Goal: Check status: Verify the current state of an ongoing process or item

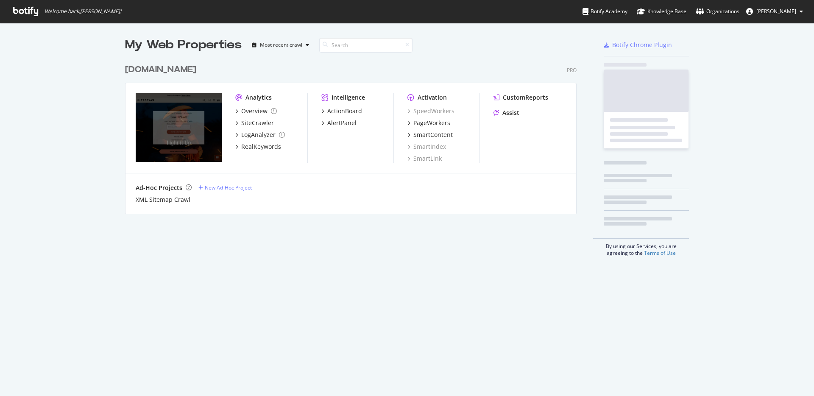
scroll to position [154, 452]
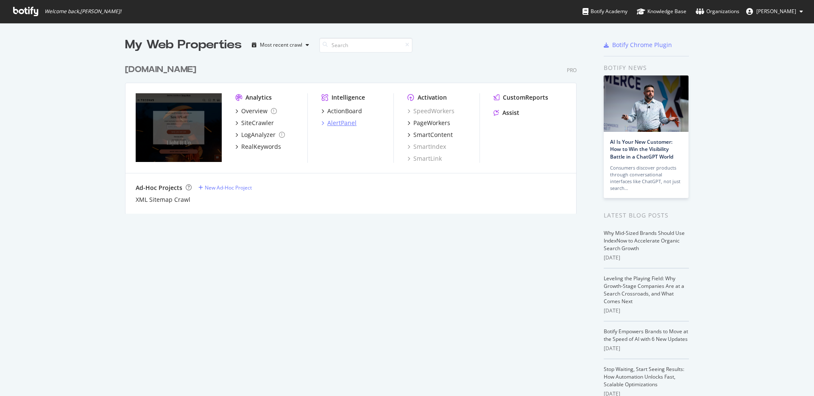
click at [350, 121] on div "AlertPanel" at bounding box center [341, 123] width 29 height 8
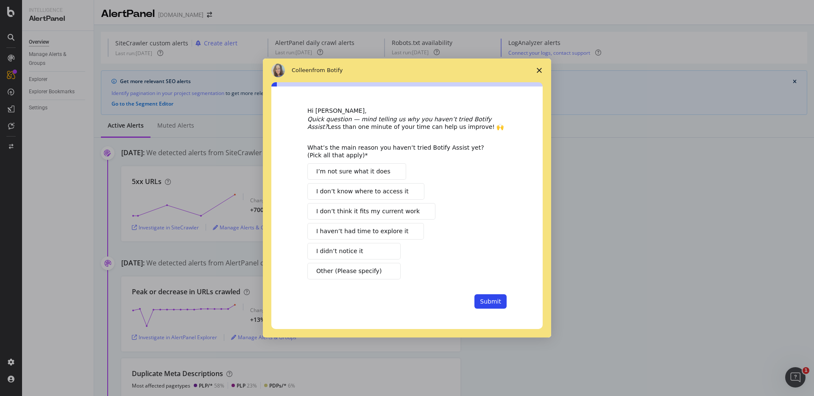
click at [539, 67] on span "Close survey" at bounding box center [540, 71] width 24 height 24
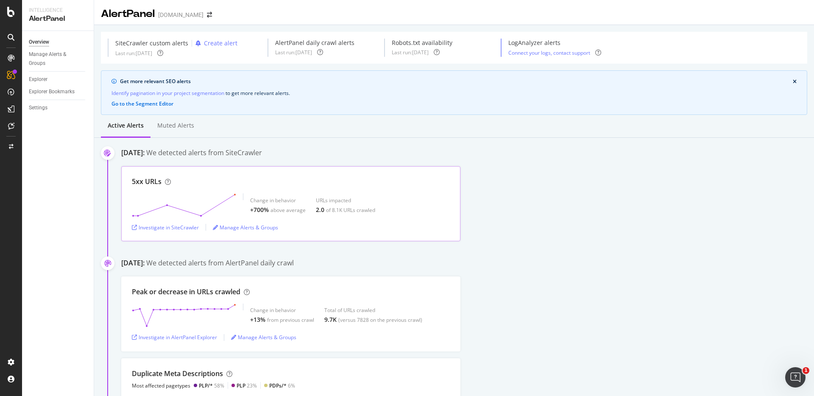
click at [322, 210] on div "2.0" at bounding box center [320, 210] width 8 height 8
click at [589, 213] on div "5xx URLs Change in behavior +700% above average URLs impacted 2.0 of 8.1K URLs …" at bounding box center [467, 203] width 693 height 75
click at [170, 225] on div "Investigate in SiteCrawler" at bounding box center [165, 227] width 67 height 7
